Goal: Transaction & Acquisition: Purchase product/service

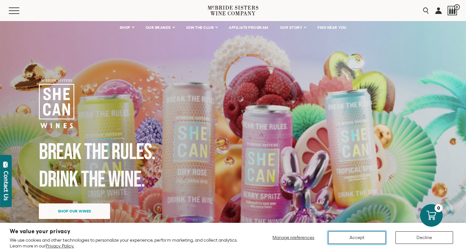
click at [365, 234] on button "Accept" at bounding box center [357, 237] width 58 height 13
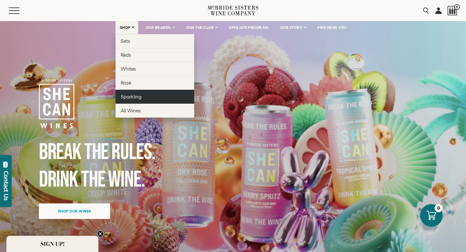
click at [132, 95] on span "Sparkling" at bounding box center [131, 96] width 21 height 5
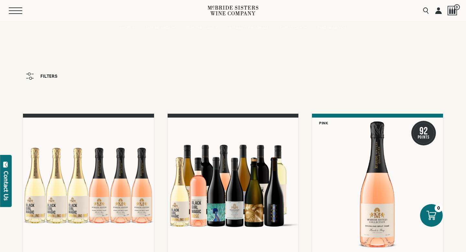
click at [18, 7] on span "Mobile Menu Trigger" at bounding box center [16, 7] width 14 height 1
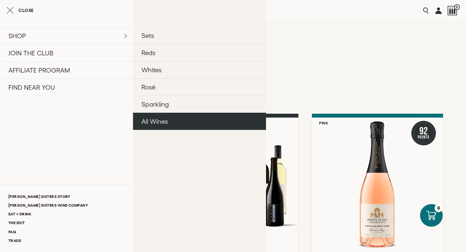
click at [151, 122] on link "All Wines" at bounding box center [199, 121] width 133 height 17
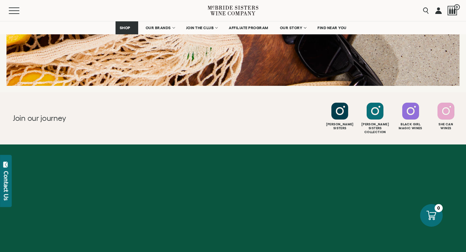
scroll to position [995, 0]
